Goal: Task Accomplishment & Management: Use online tool/utility

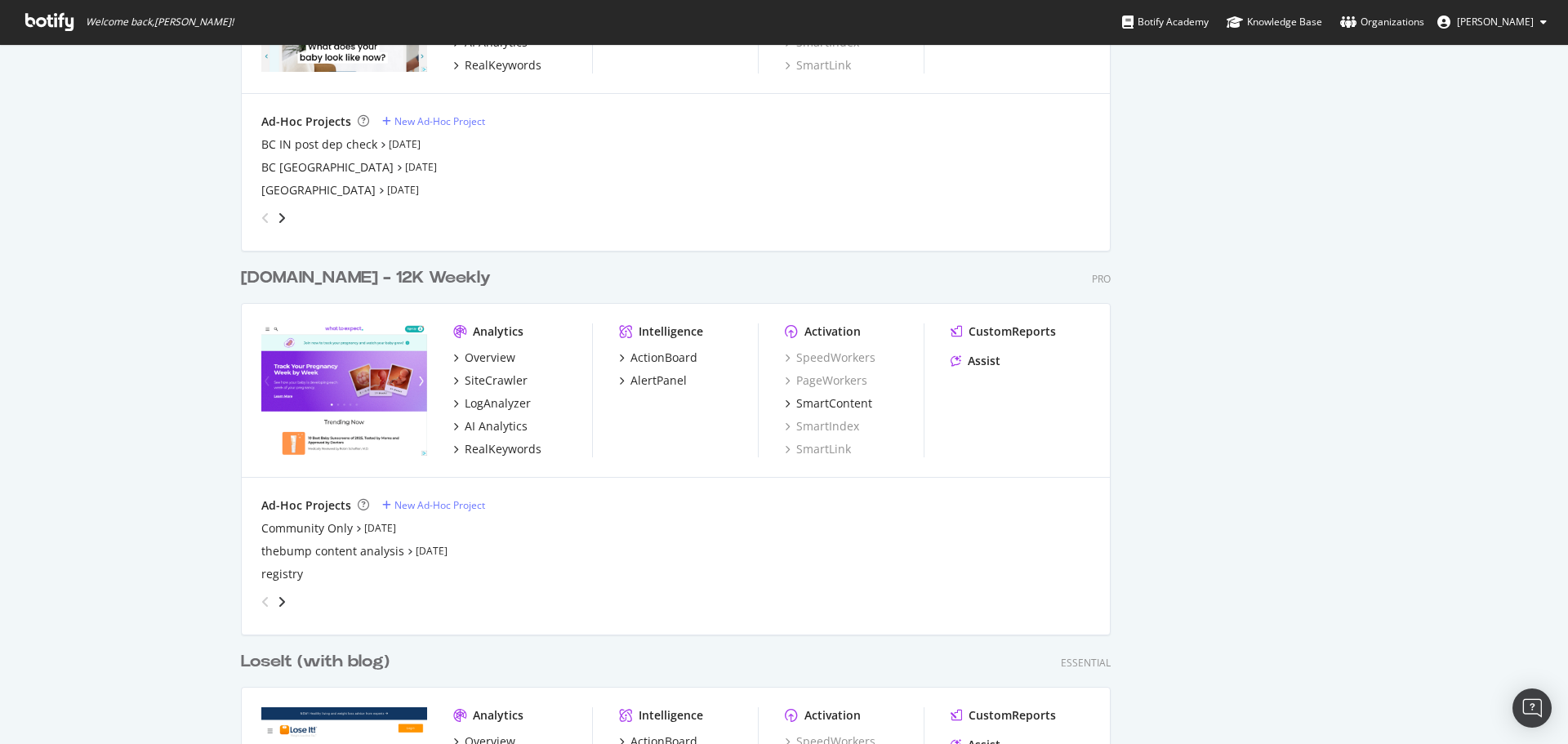
scroll to position [2287, 0]
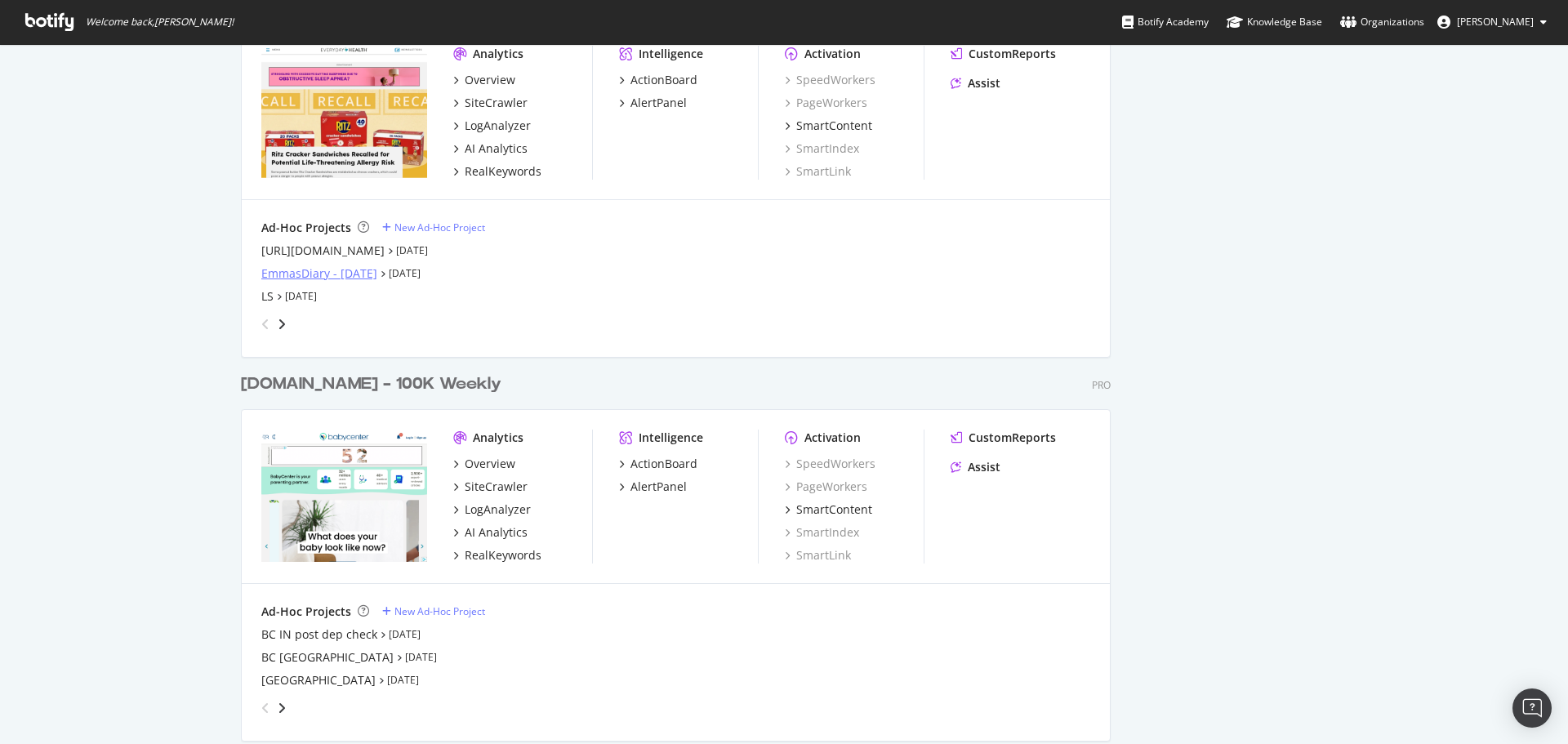
click at [342, 273] on div "EmmasDiary - [DATE]" at bounding box center [319, 273] width 116 height 16
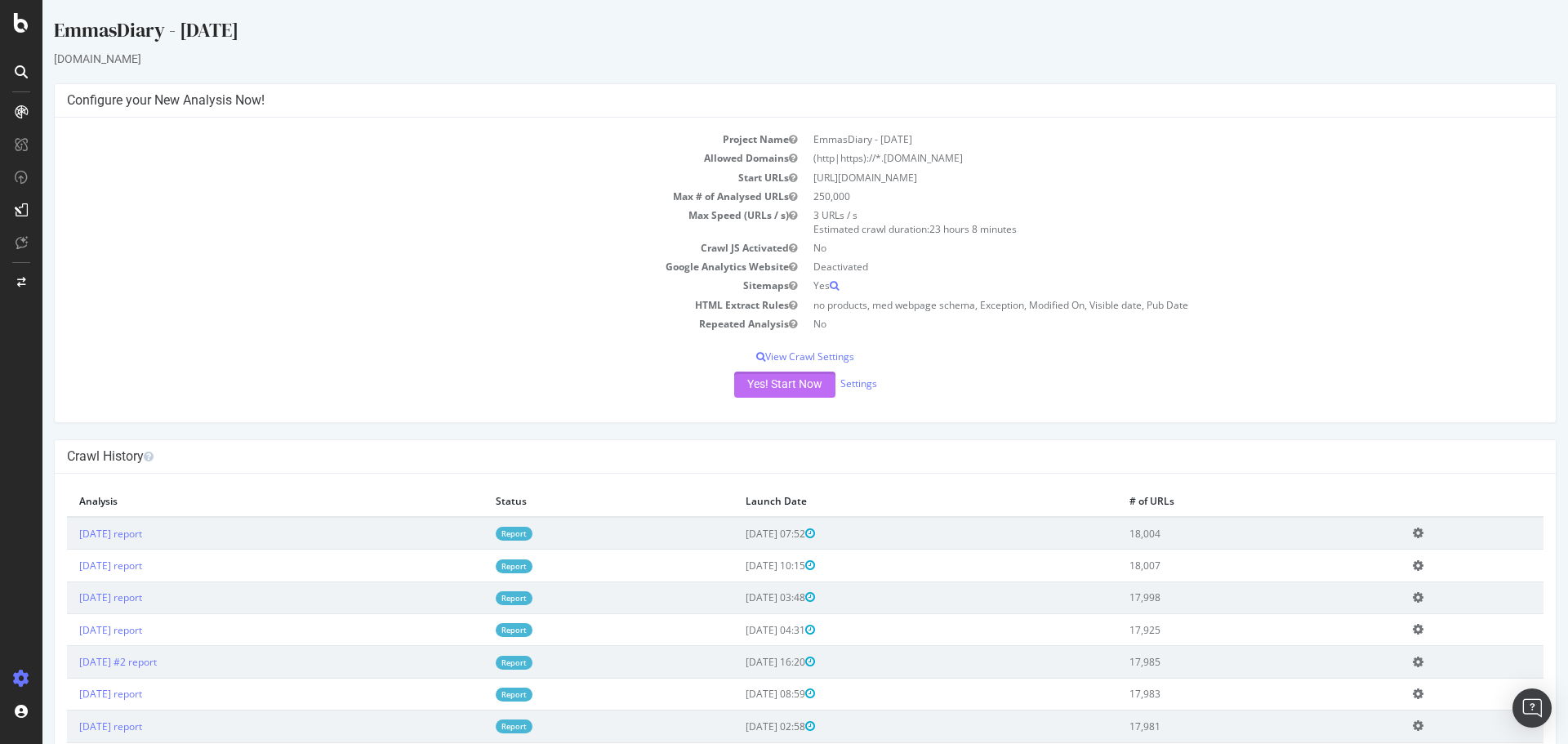
click at [779, 389] on button "Yes! Start Now" at bounding box center [784, 385] width 101 height 26
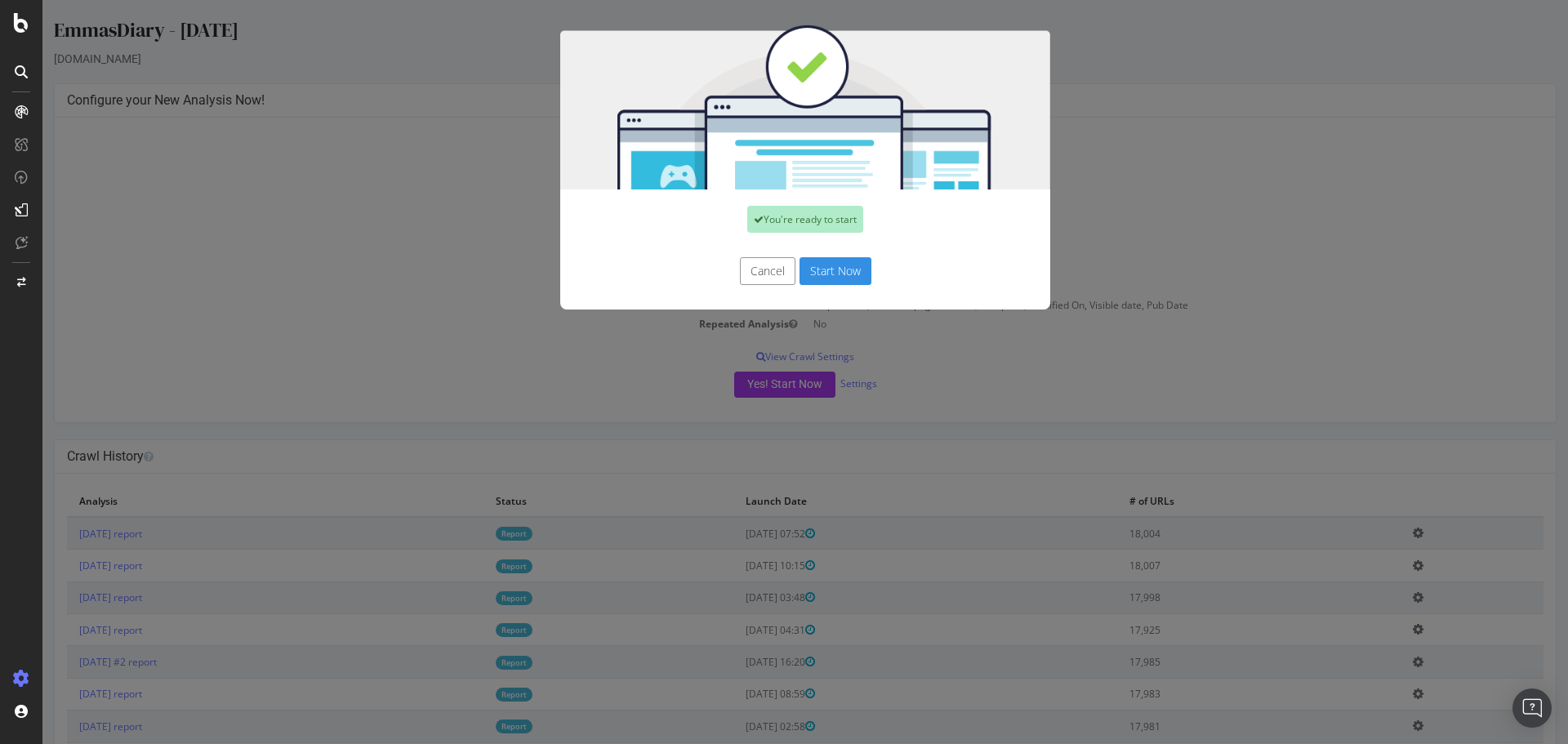
click at [828, 274] on button "Start Now" at bounding box center [836, 271] width 72 height 28
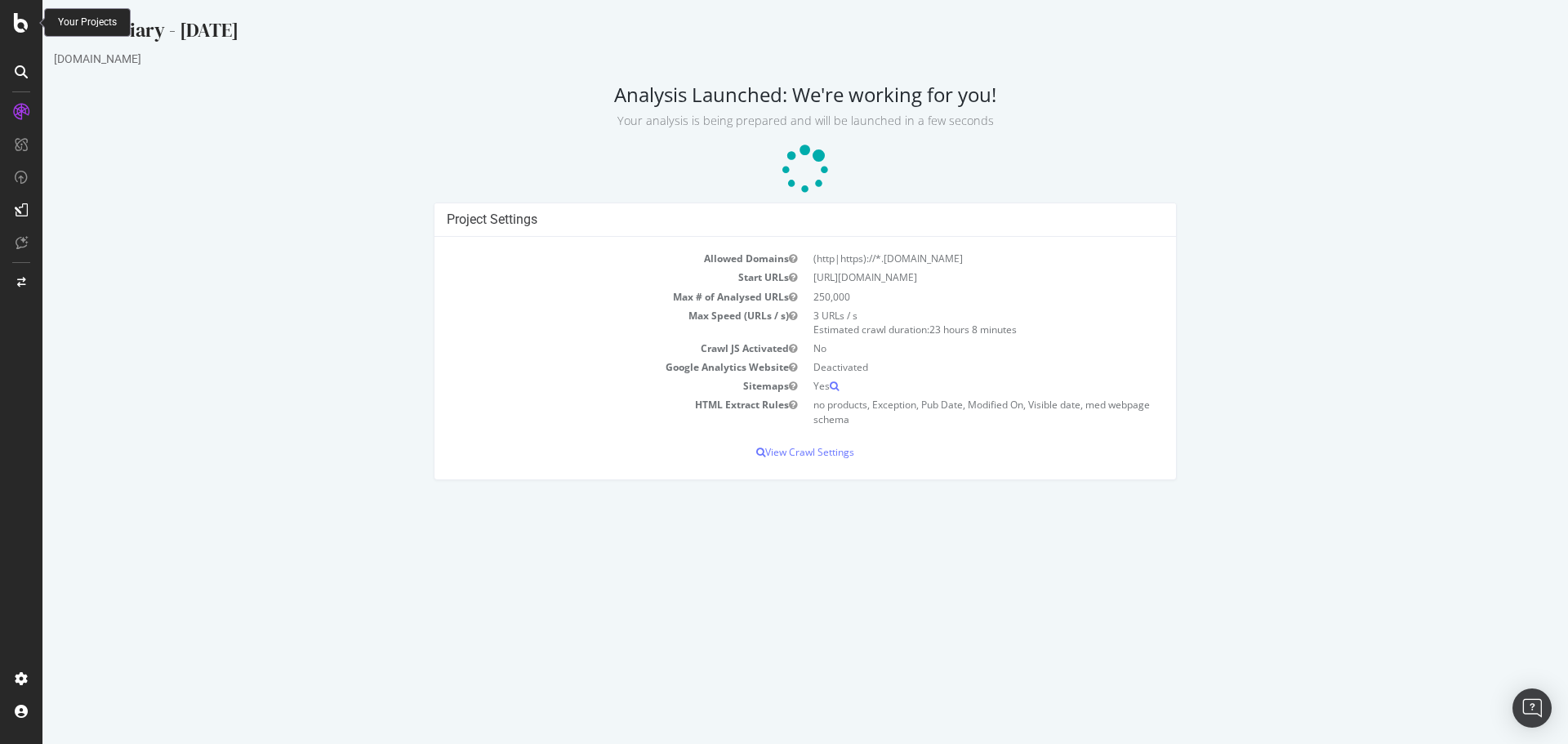
click at [24, 27] on icon at bounding box center [21, 23] width 15 height 20
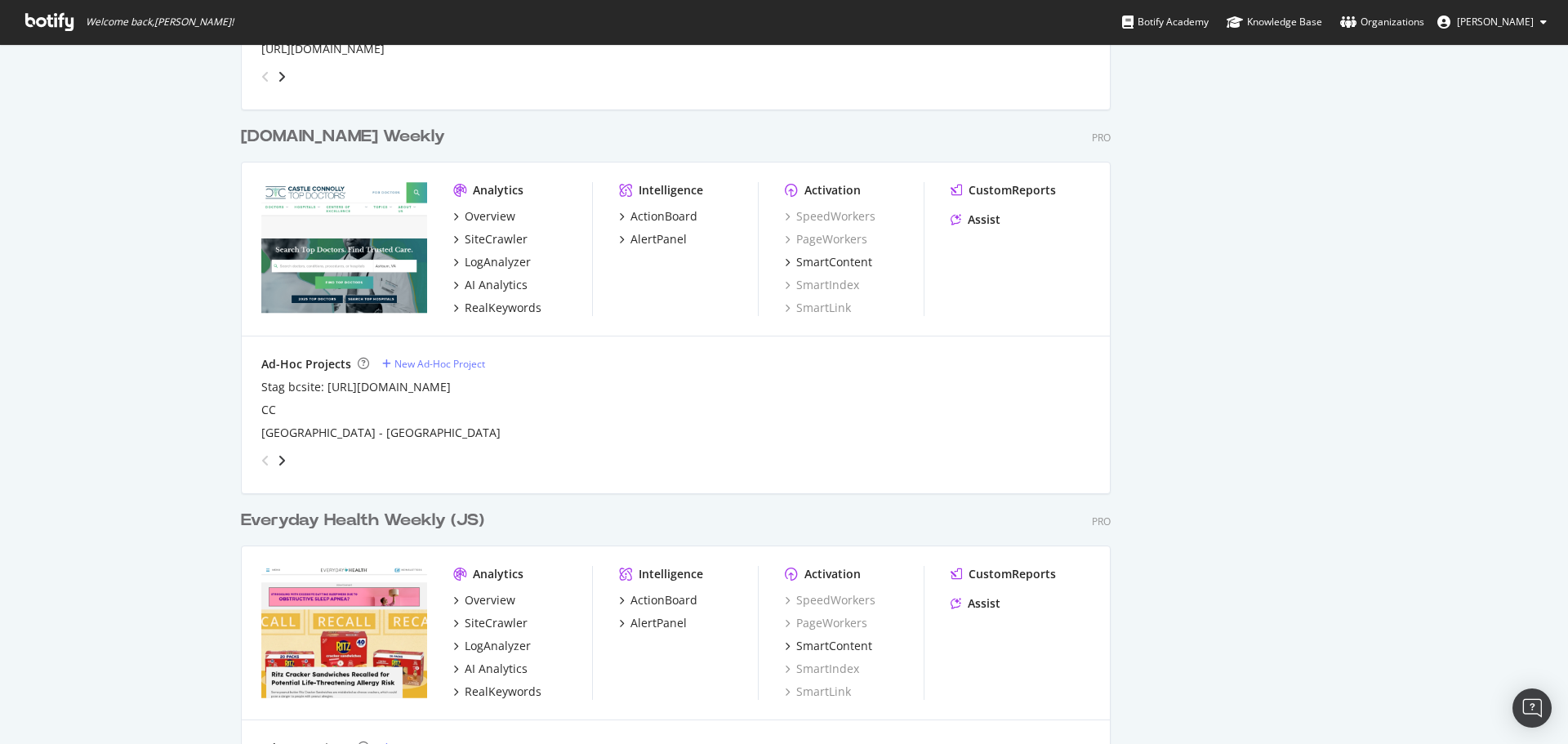
scroll to position [2042, 0]
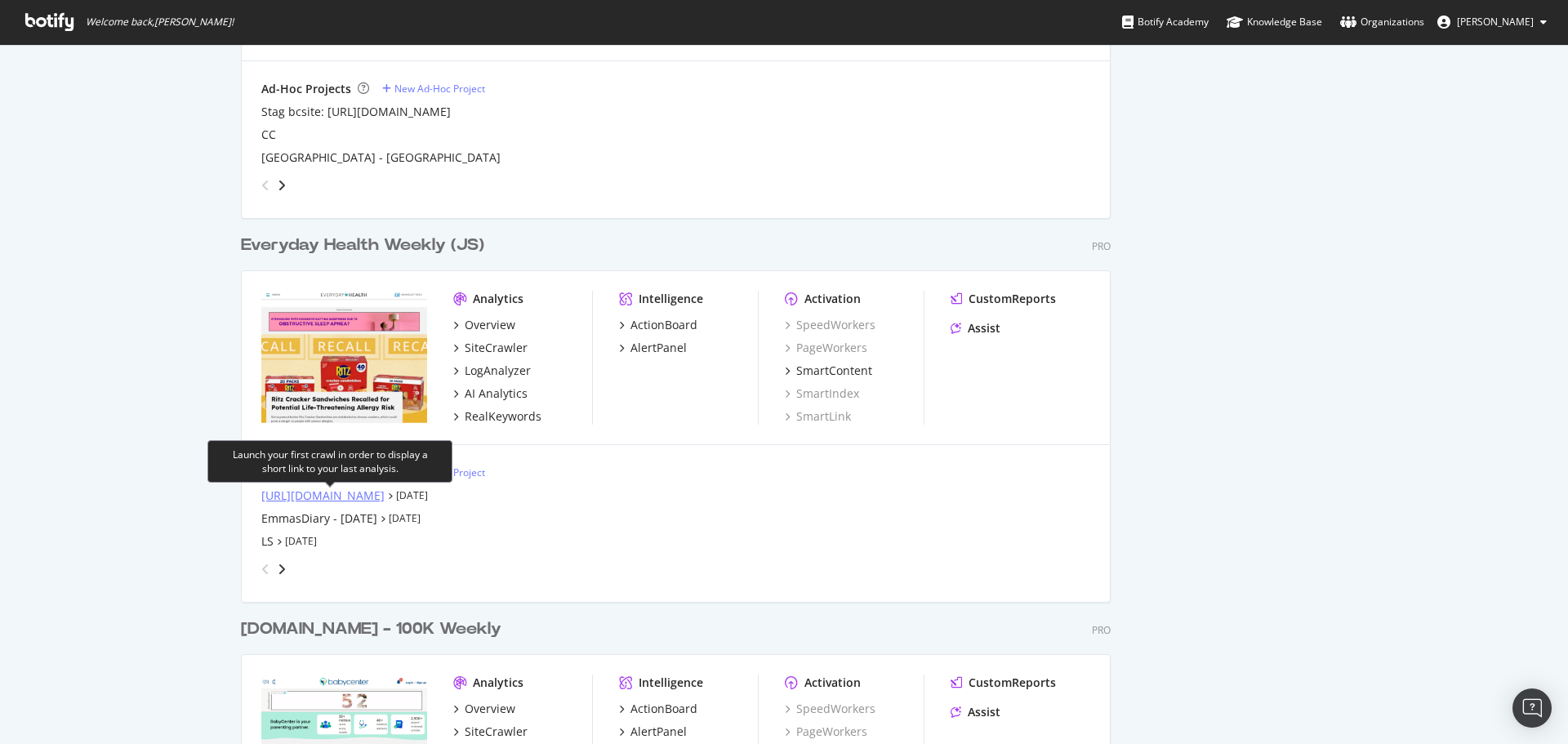
click at [331, 498] on div "[URL][DOMAIN_NAME]" at bounding box center [322, 496] width 123 height 16
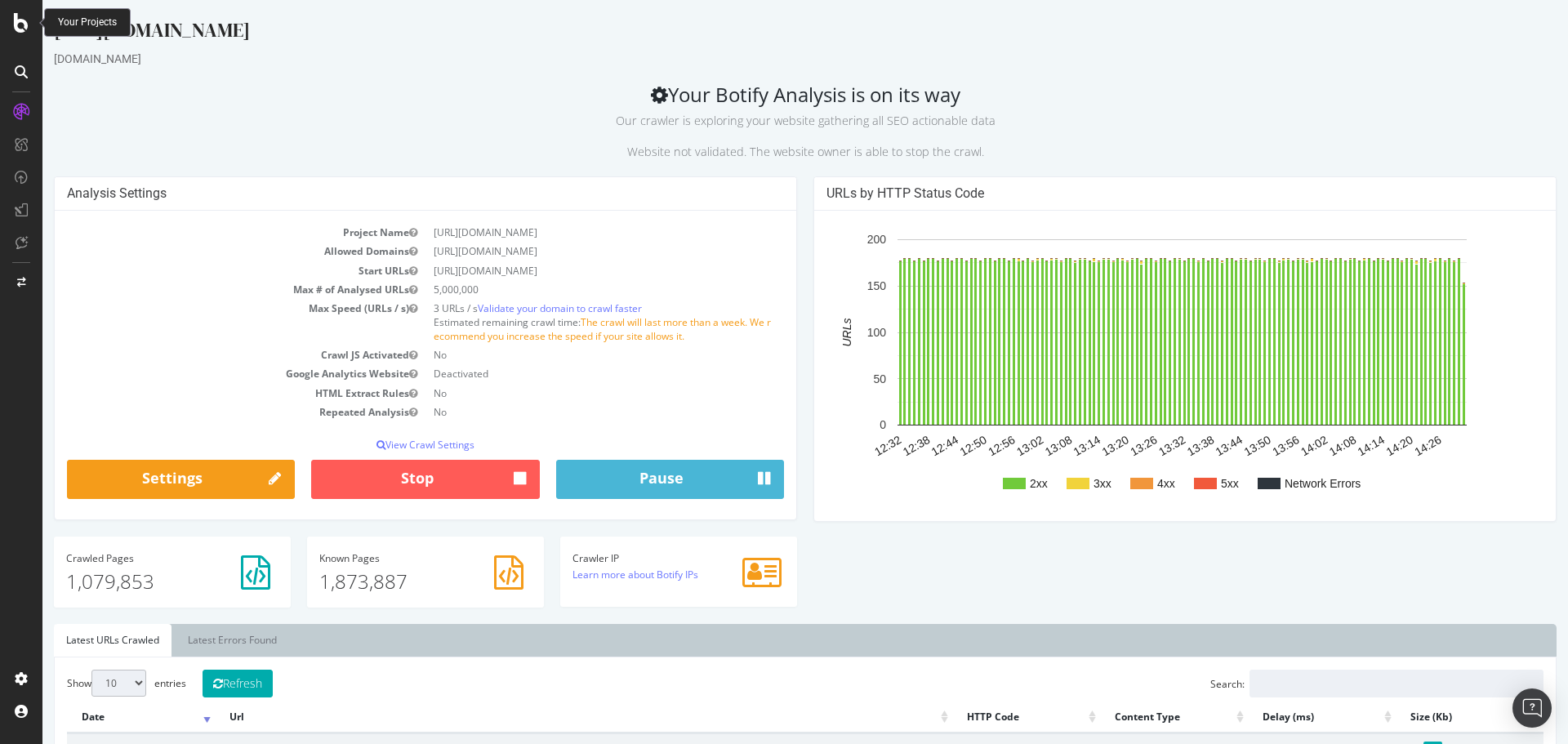
click at [25, 25] on icon at bounding box center [21, 23] width 15 height 20
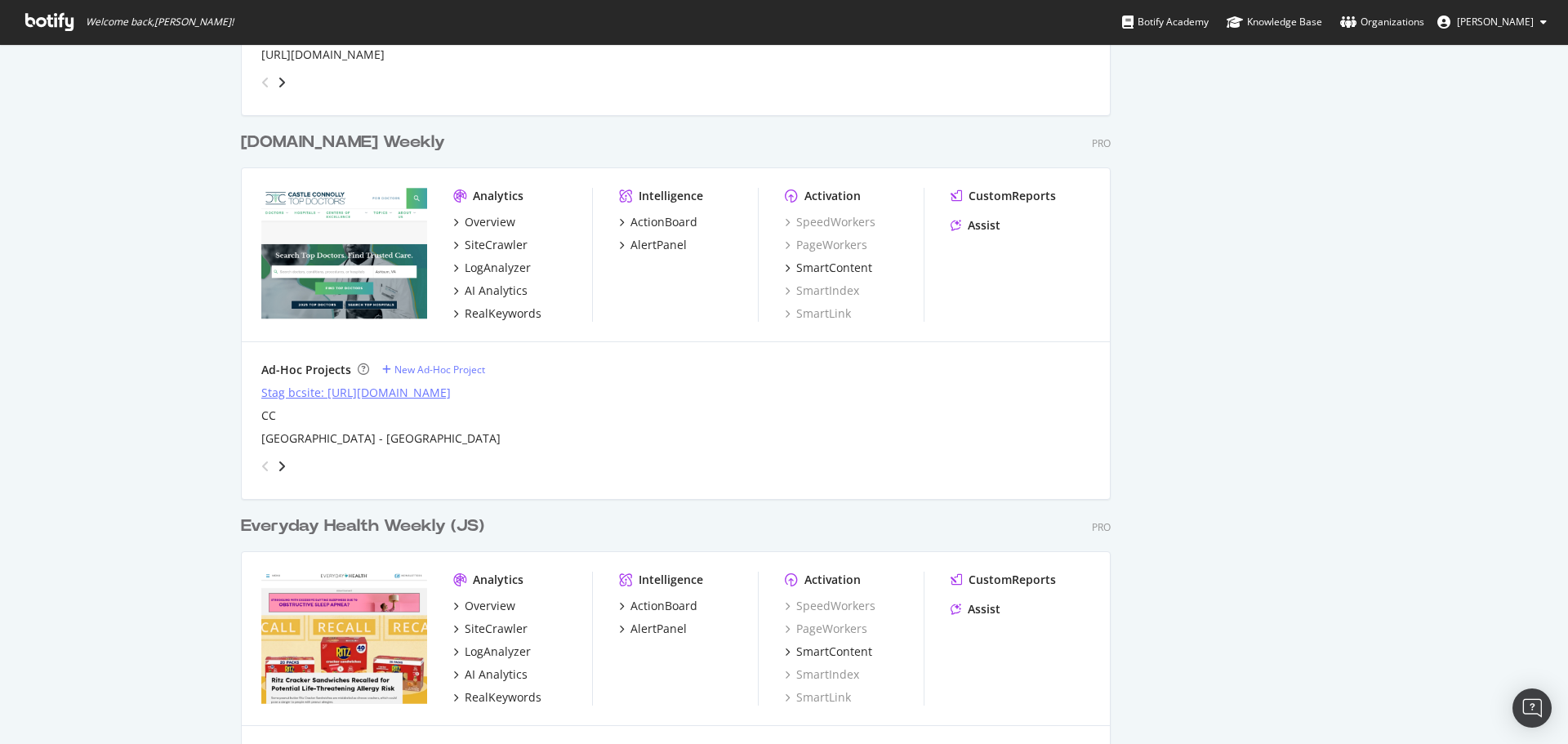
scroll to position [1961, 0]
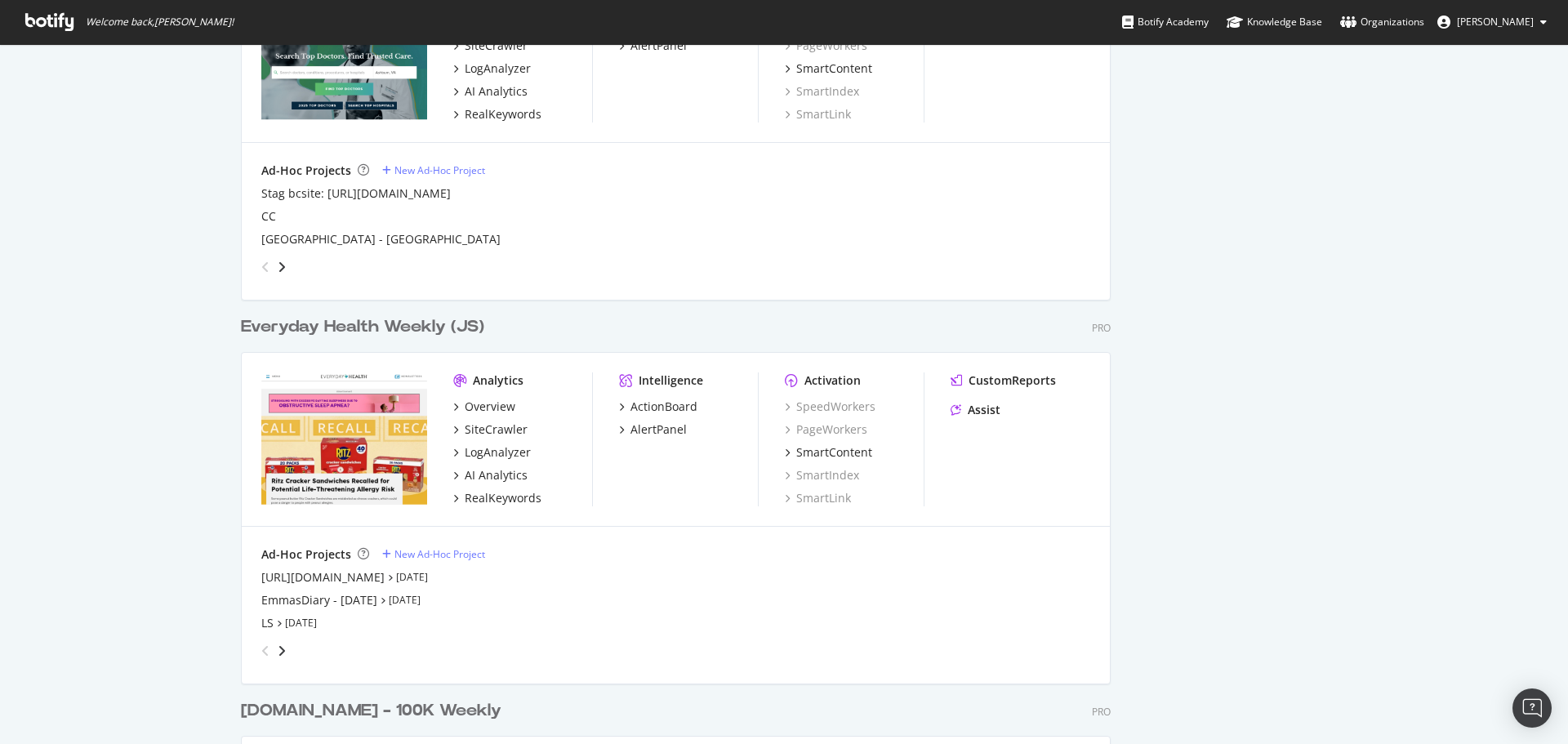
click at [359, 330] on div "Everyday Health Weekly (JS)" at bounding box center [362, 327] width 243 height 24
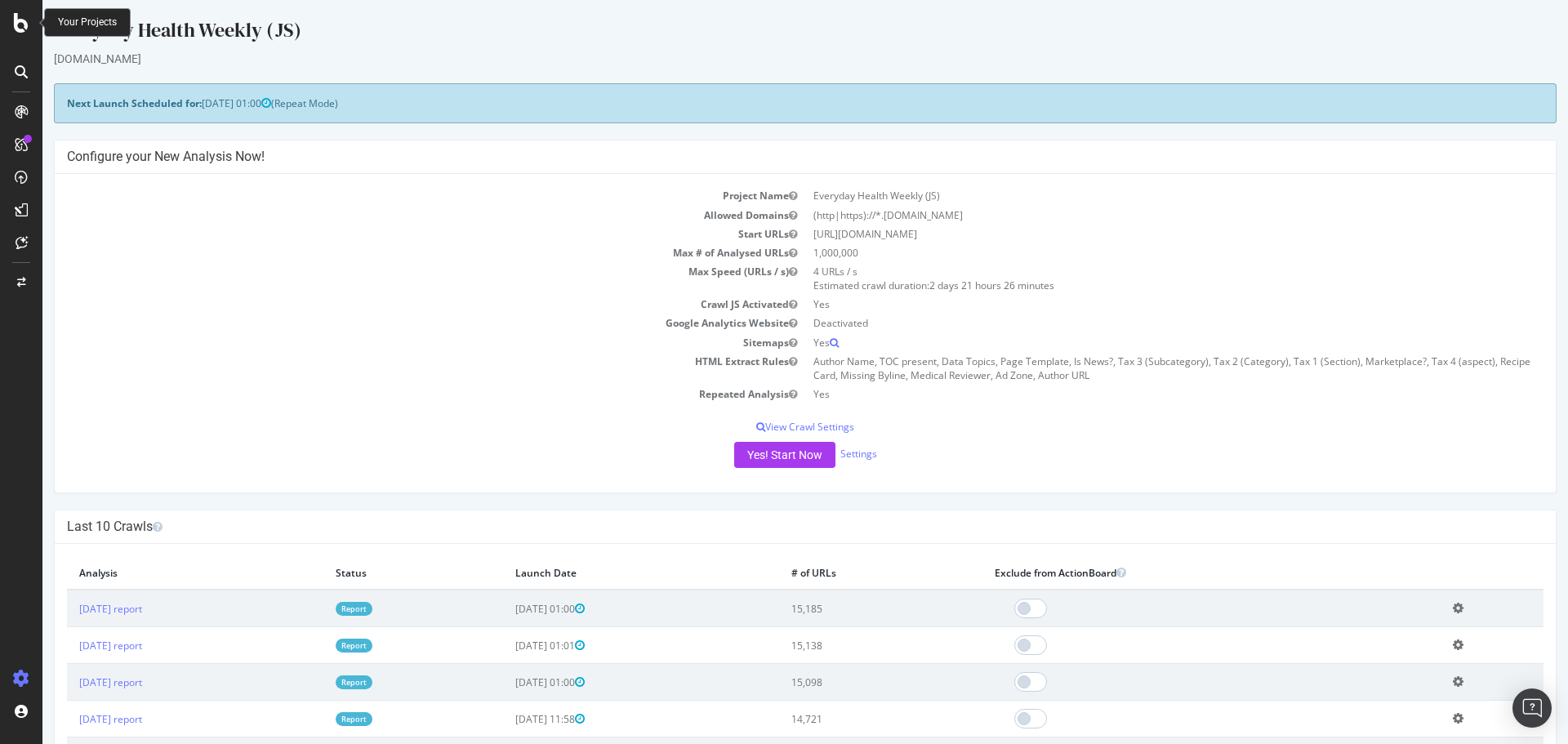
click at [16, 21] on icon at bounding box center [21, 23] width 15 height 20
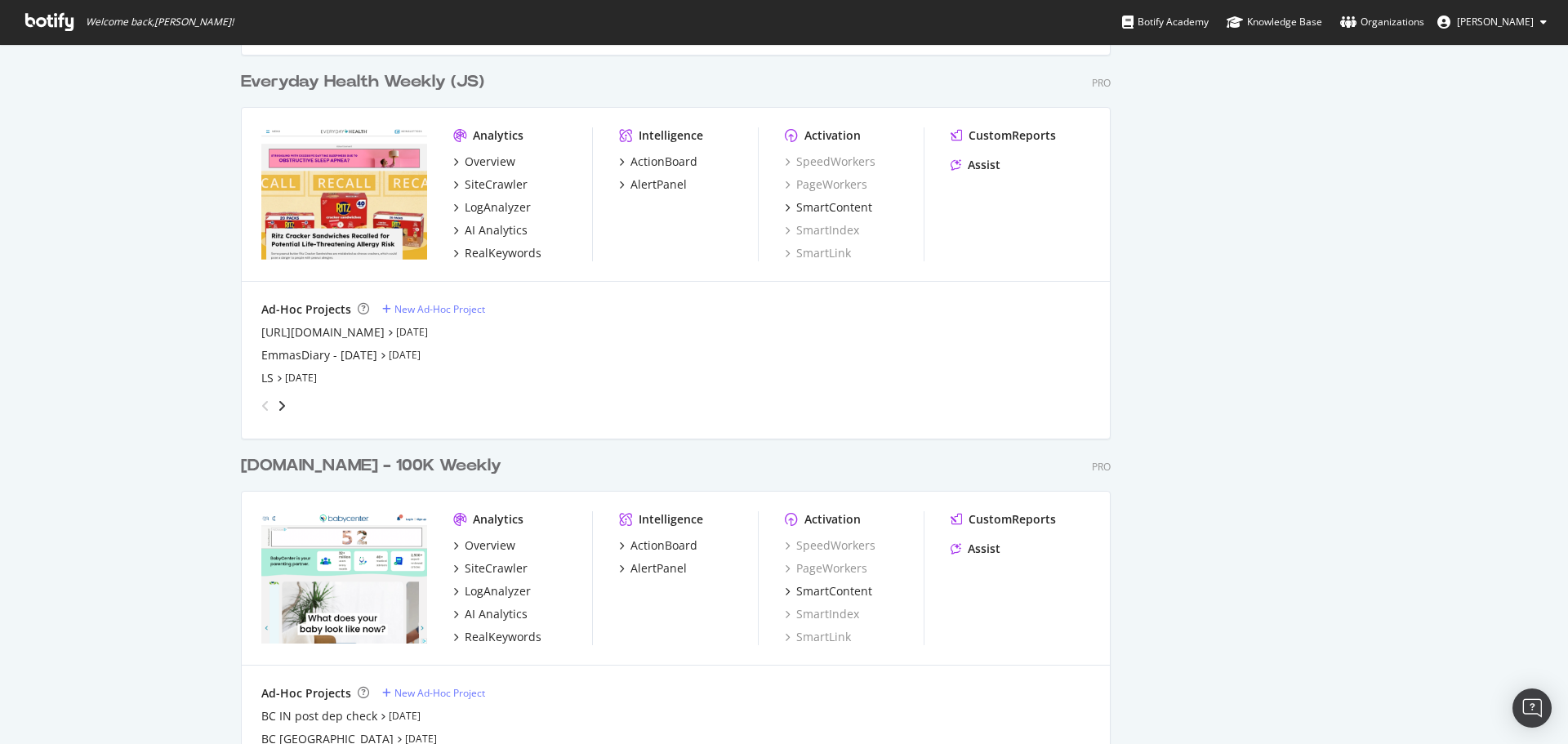
scroll to position [2369, 0]
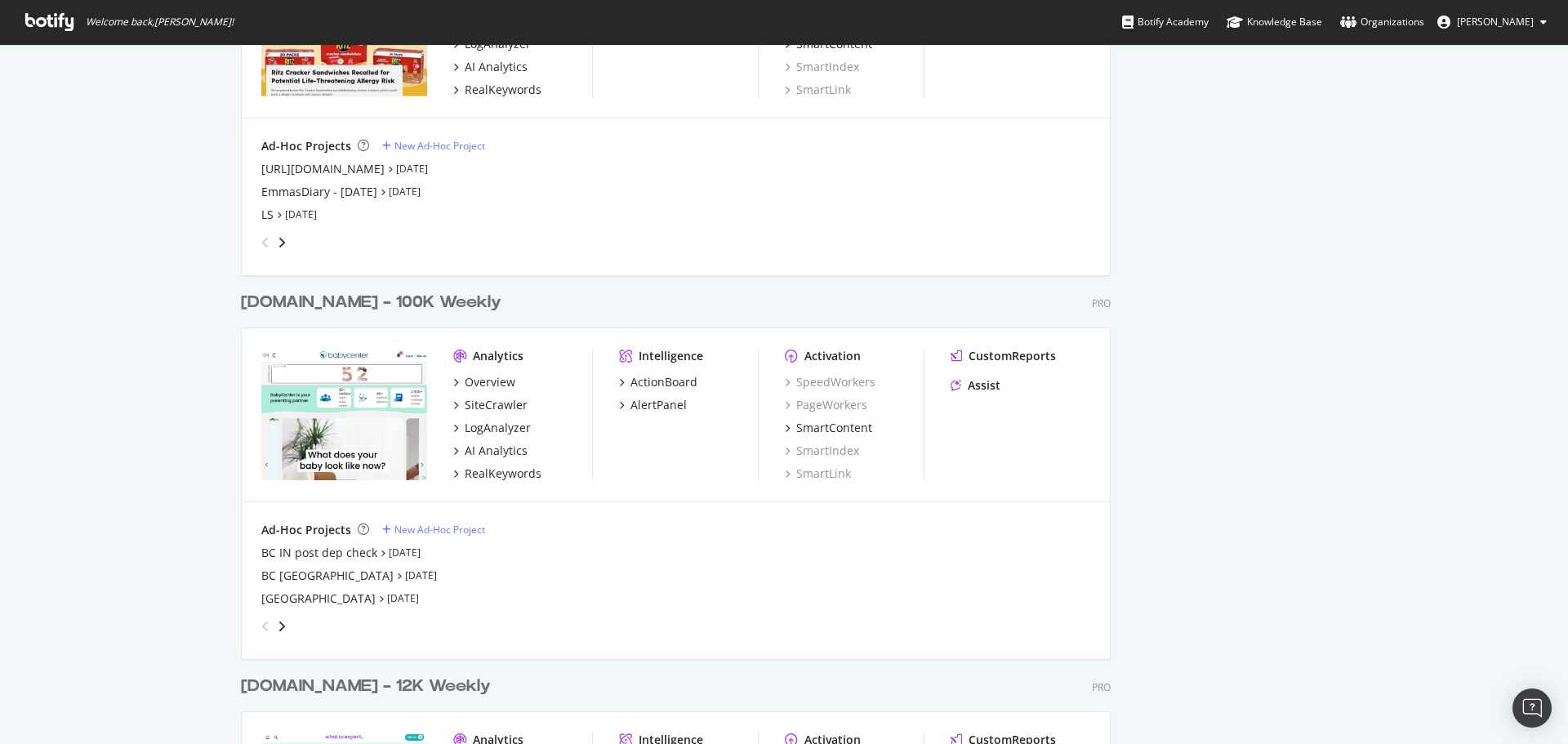
click at [341, 306] on div "[DOMAIN_NAME] - 100K Weekly" at bounding box center [371, 303] width 261 height 24
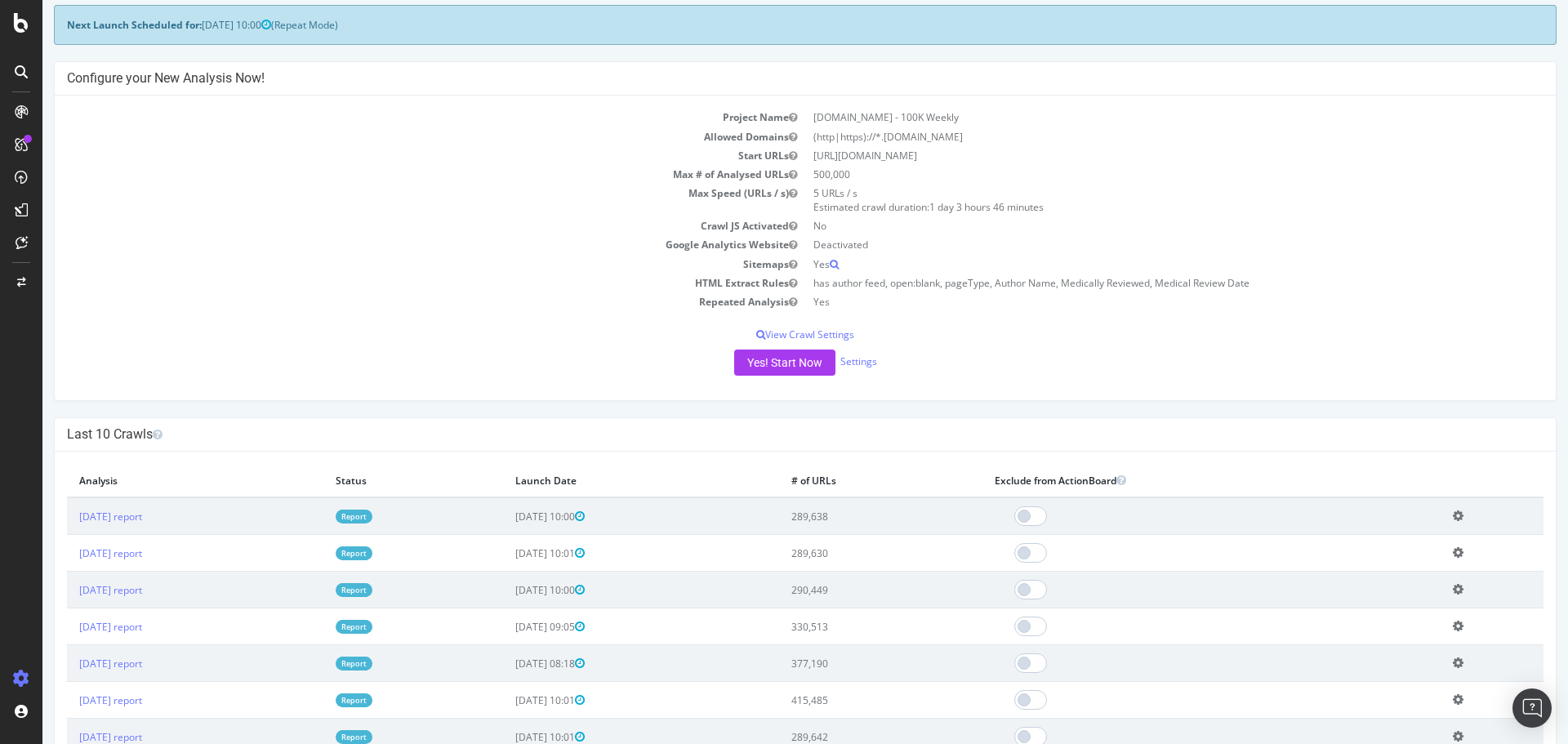
scroll to position [82, 0]
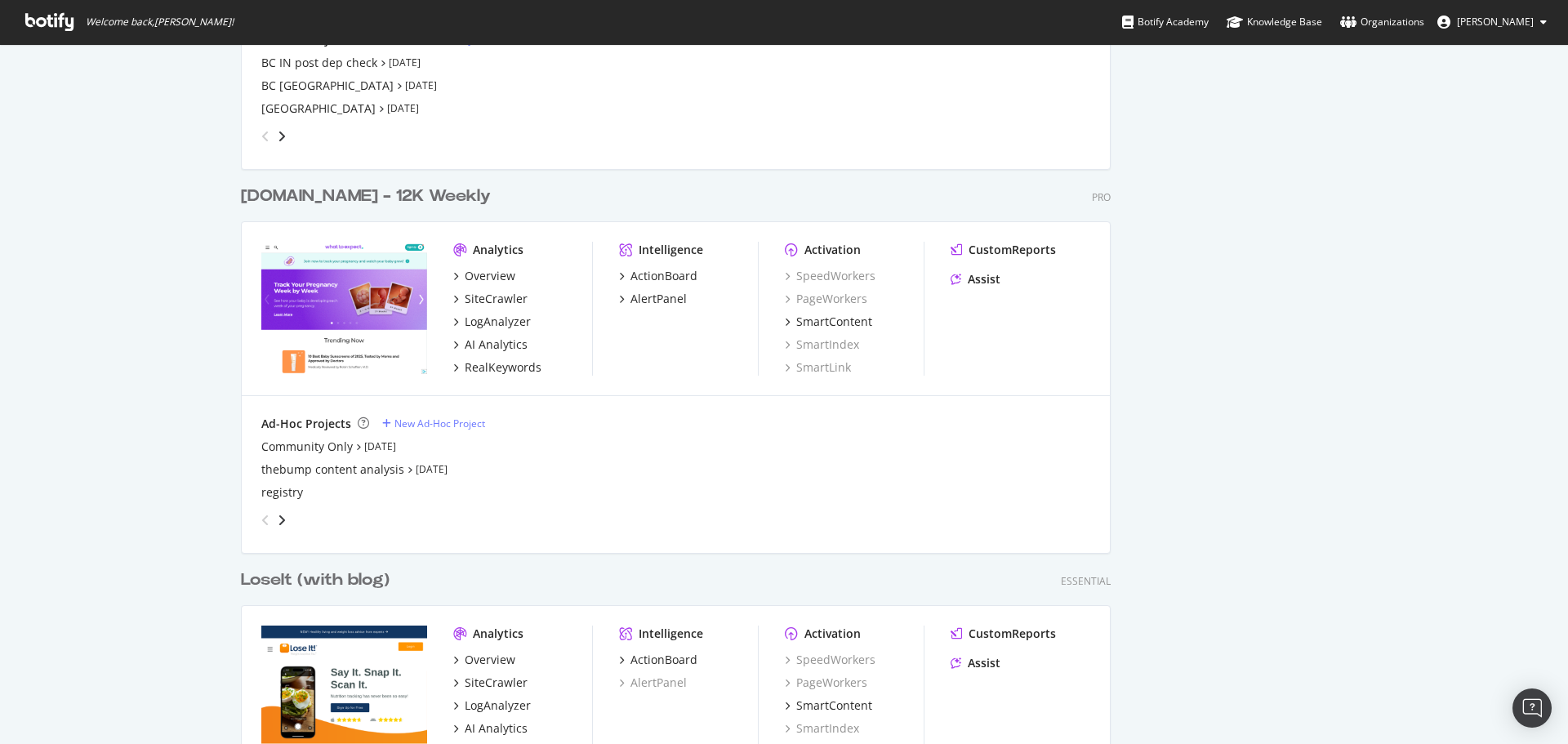
scroll to position [2532, 0]
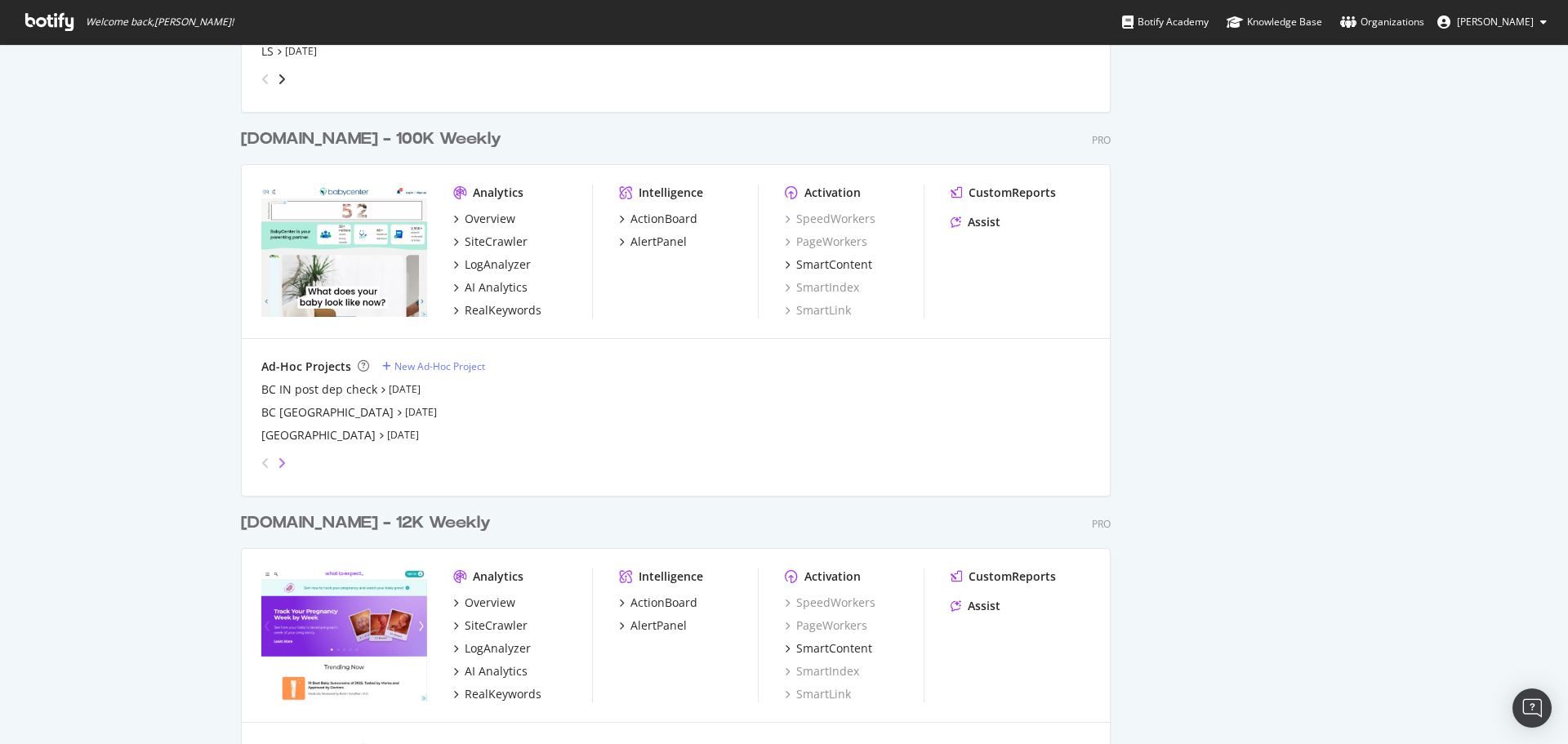
click at [278, 464] on icon "angle-right" at bounding box center [282, 463] width 8 height 13
click at [320, 437] on div "[URL][DOMAIN_NAME]" at bounding box center [322, 435] width 123 height 16
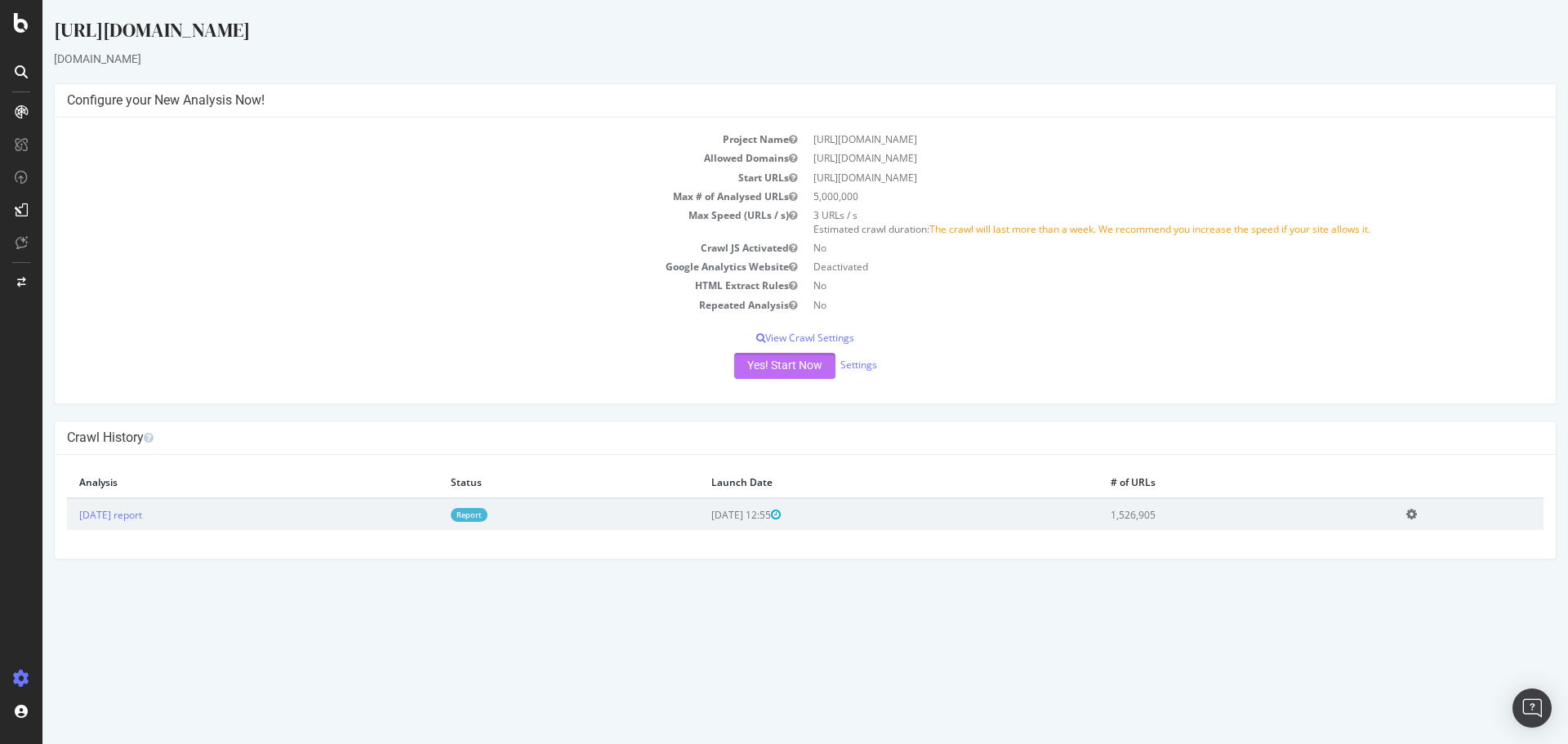
click at [808, 373] on button "Yes! Start Now" at bounding box center [784, 366] width 101 height 26
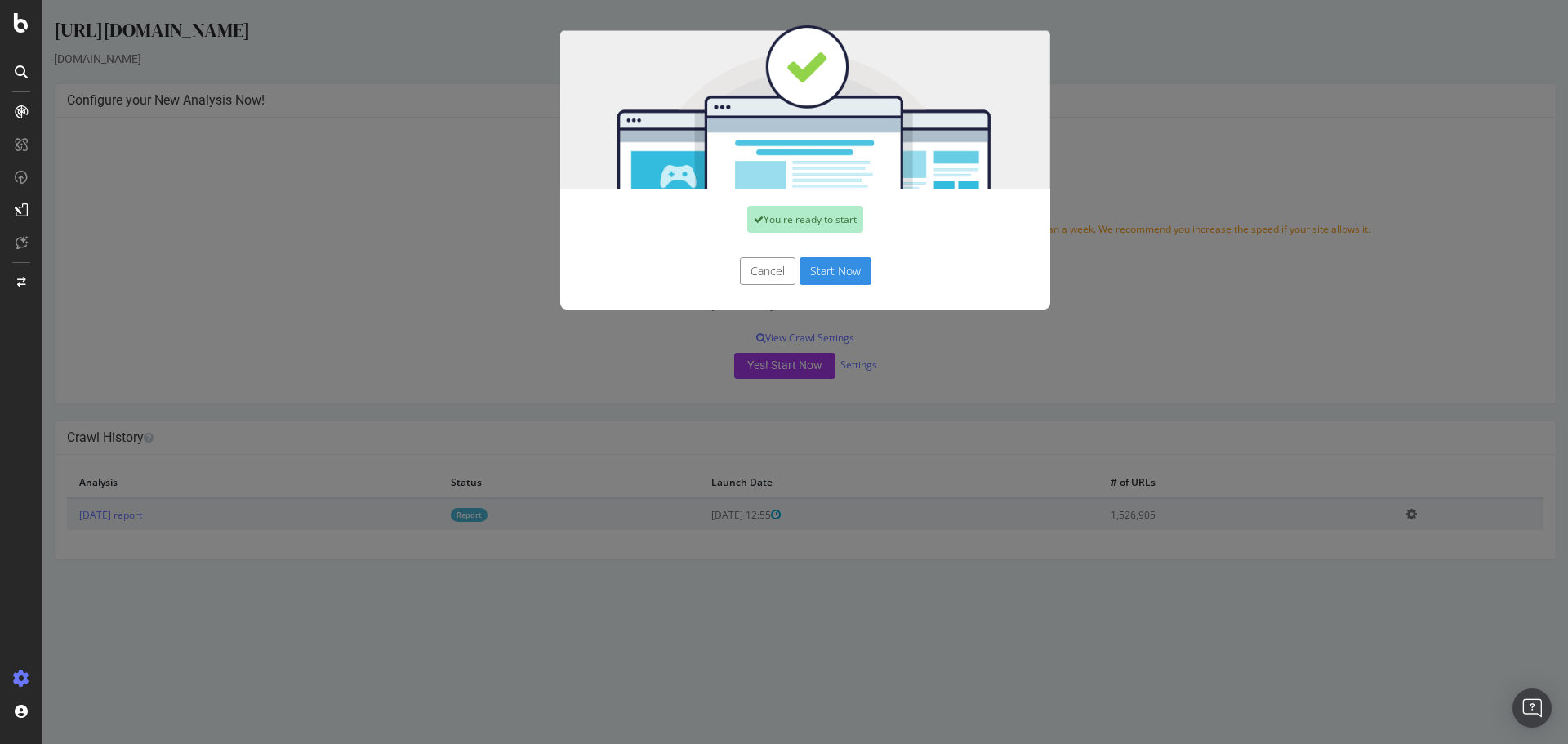
click at [841, 267] on button "Start Now" at bounding box center [836, 271] width 72 height 28
